Goal: Transaction & Acquisition: Obtain resource

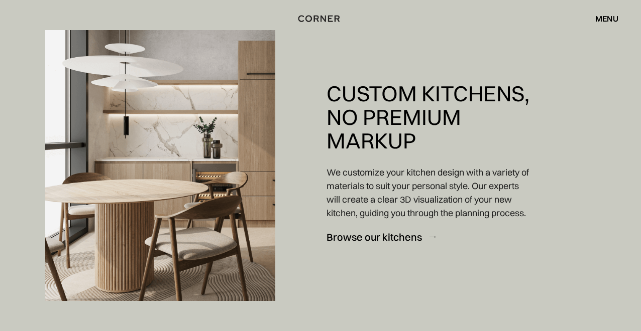
scroll to position [729, 0]
click at [423, 236] on link "Browse our kitchens" at bounding box center [380, 237] width 109 height 25
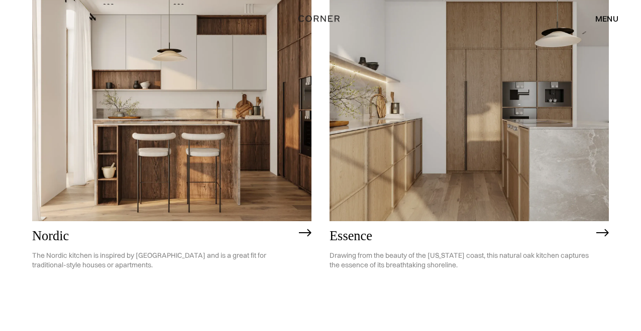
scroll to position [163, 0]
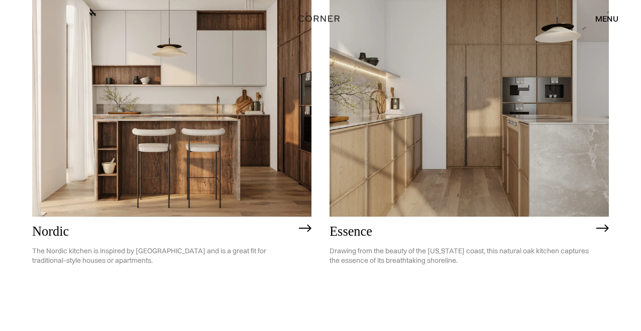
click at [371, 127] on img at bounding box center [468, 105] width 279 height 224
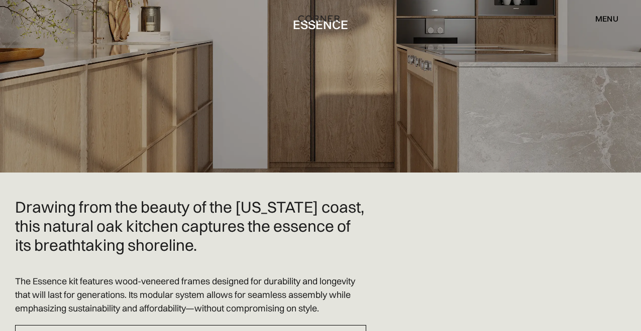
scroll to position [281, 0]
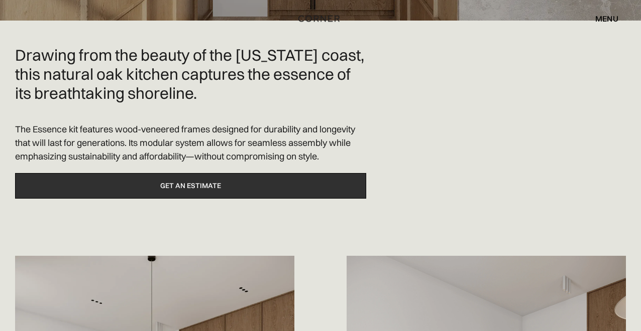
click at [212, 188] on link "Get an estimate" at bounding box center [190, 186] width 351 height 26
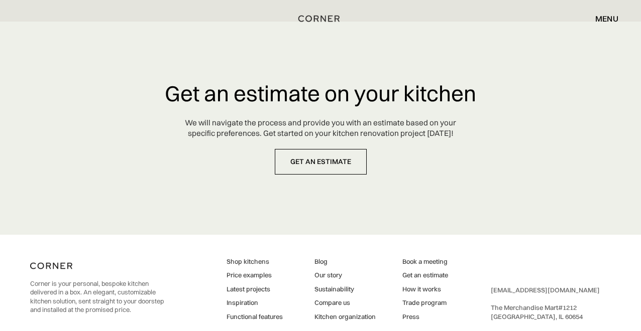
scroll to position [4686, 0]
